Goal: Task Accomplishment & Management: Complete application form

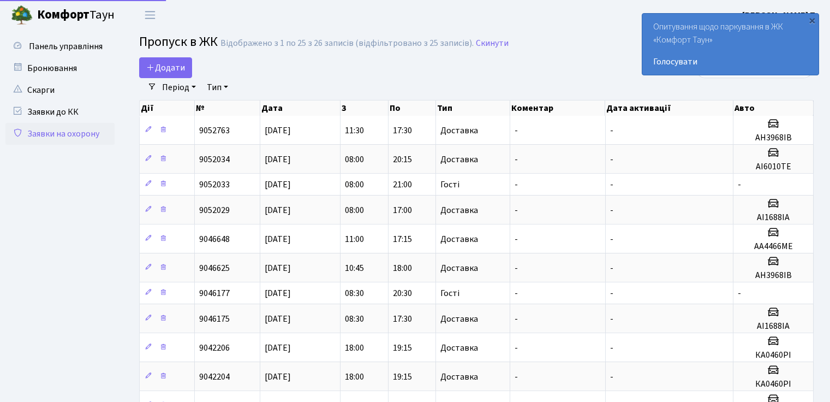
select select "25"
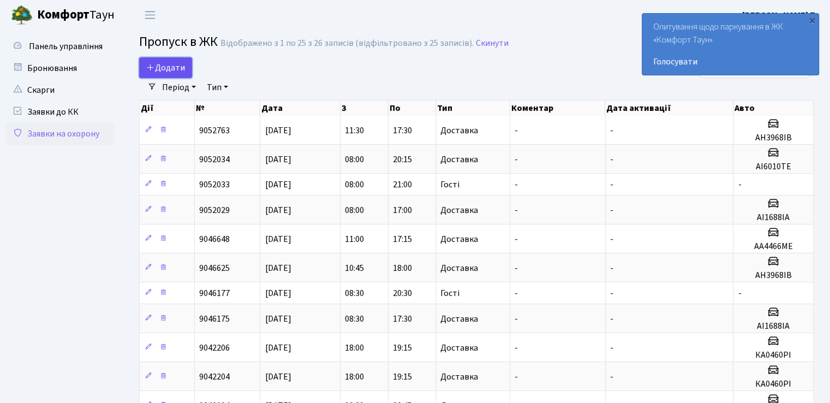
click at [174, 65] on span "Додати" at bounding box center [165, 68] width 39 height 12
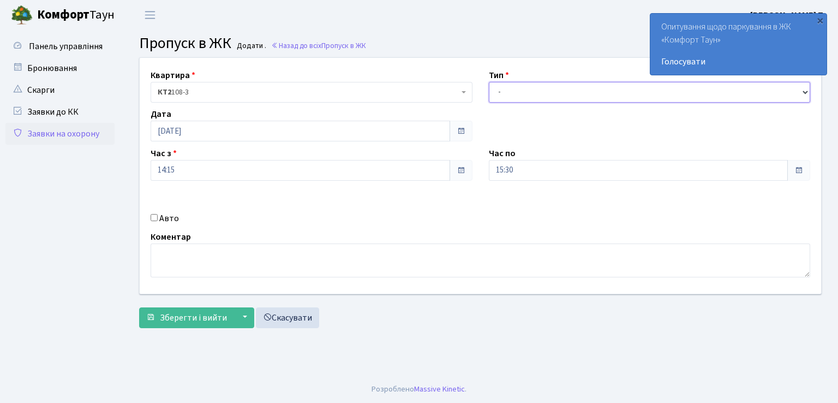
click at [577, 90] on select "- Доставка Таксі Гості Сервіс" at bounding box center [650, 92] width 322 height 21
click at [419, 199] on div "Квартира <b>КТ2</b>&nbsp;&nbsp;&nbsp;108-3 КТ2 108-3 Тип - Доставка Таксі Гості…" at bounding box center [480, 176] width 698 height 236
click at [153, 215] on input "Авто" at bounding box center [154, 217] width 7 height 7
checkbox input "true"
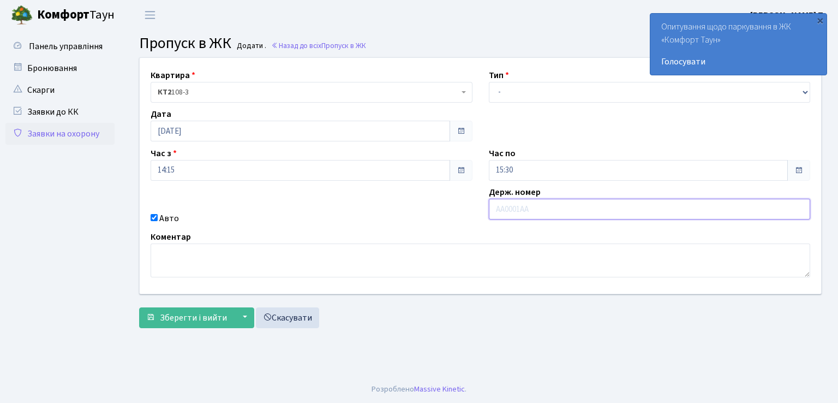
drag, startPoint x: 541, startPoint y: 199, endPoint x: 550, endPoint y: 204, distance: 10.3
click at [541, 199] on input "text" at bounding box center [650, 209] width 322 height 21
type input "АІ1688ІА"
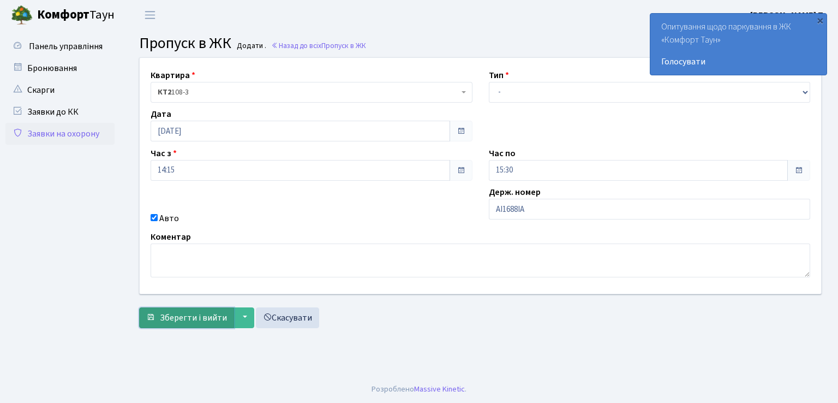
click at [190, 312] on span "Зберегти і вийти" at bounding box center [193, 318] width 67 height 12
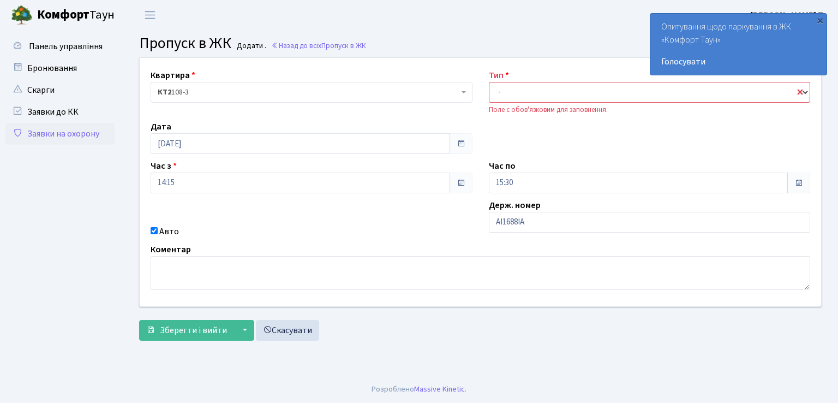
click at [552, 87] on select "- Доставка Таксі Гості Сервіс" at bounding box center [650, 92] width 322 height 21
select select "1"
click at [489, 82] on select "- Доставка Таксі Гості Сервіс" at bounding box center [650, 92] width 322 height 21
click at [183, 331] on span "Зберегти і вийти" at bounding box center [193, 330] width 67 height 12
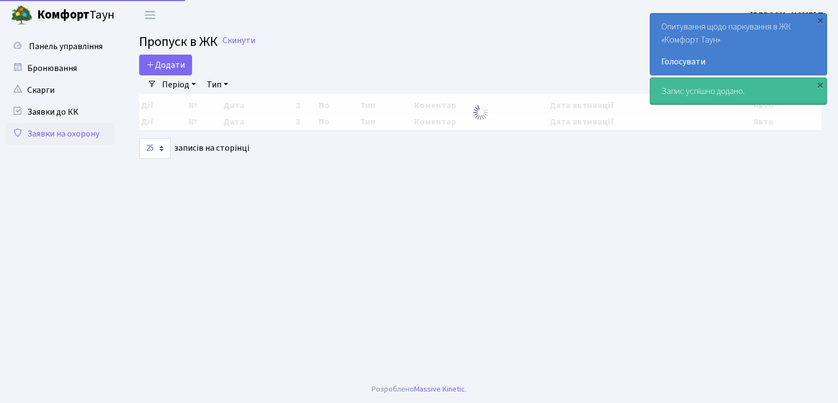
select select "25"
